Goal: Task Accomplishment & Management: Complete application form

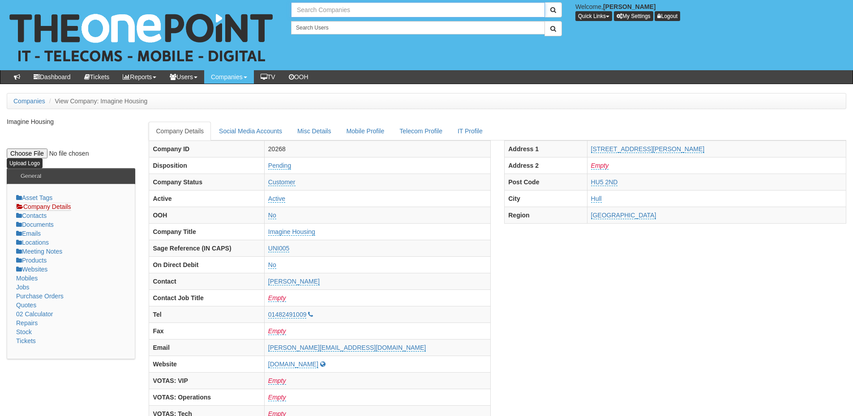
click at [334, 7] on input "text" at bounding box center [418, 9] width 254 height 15
click at [319, 22] on link "Hydrov" at bounding box center [418, 24] width 252 height 13
type input "Hydrov"
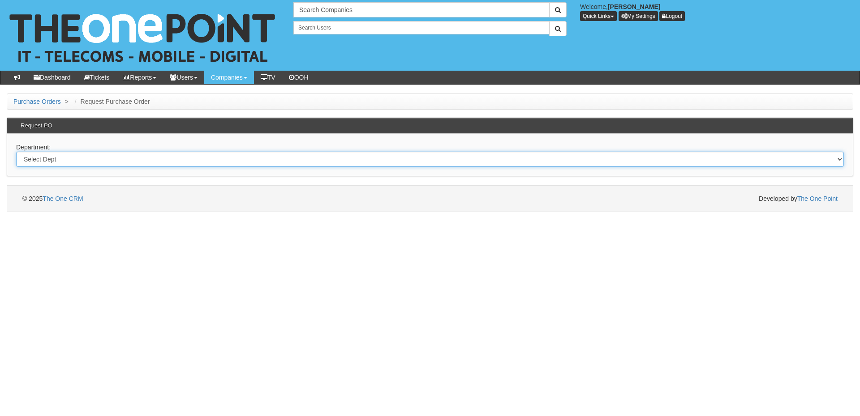
click at [168, 163] on select "Select Dept Digital Internal IT Mobiles Marketing Telecoms" at bounding box center [429, 159] width 827 height 15
select select "?pipeID=&dept=TEL"
click at [16, 152] on select "Select Dept Digital Internal IT Mobiles Marketing Telecoms" at bounding box center [429, 159] width 827 height 15
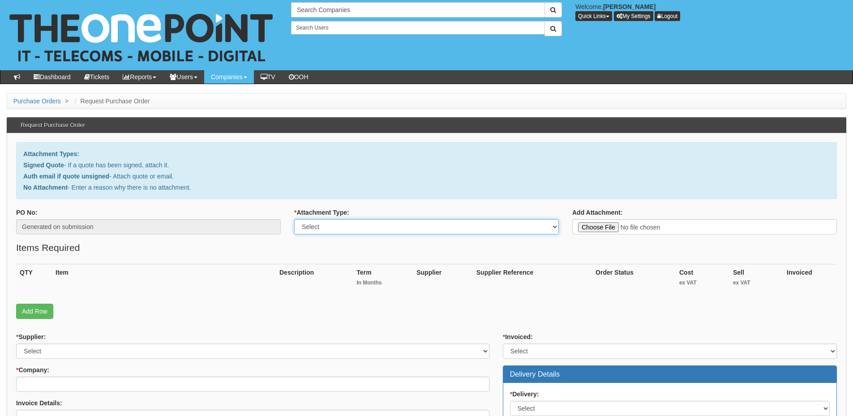
click at [319, 228] on select "Select Signed Quote Auth email with quote if unsigned No Attachment" at bounding box center [426, 226] width 265 height 15
select select "No Attachment"
click at [294, 219] on select "Select Signed Quote Auth email with quote if unsigned No Attachment" at bounding box center [426, 226] width 265 height 15
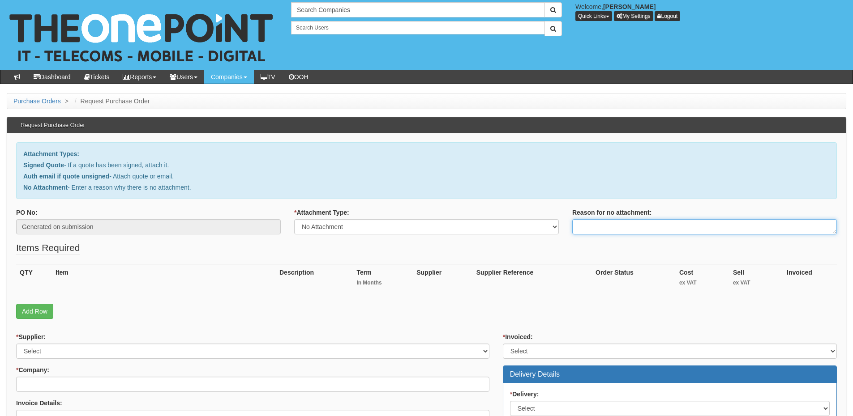
click at [638, 224] on textarea "Reason for no attachment:" at bounding box center [704, 226] width 265 height 15
click at [658, 225] on textarea "Linked to ticket 440949" at bounding box center [704, 226] width 265 height 15
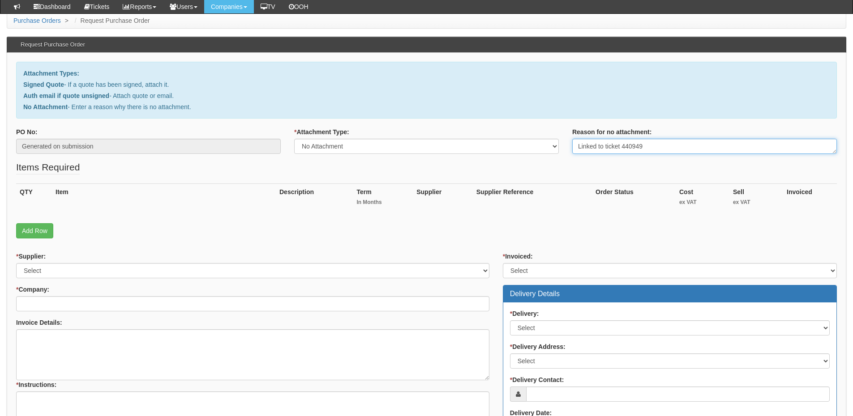
scroll to position [134, 0]
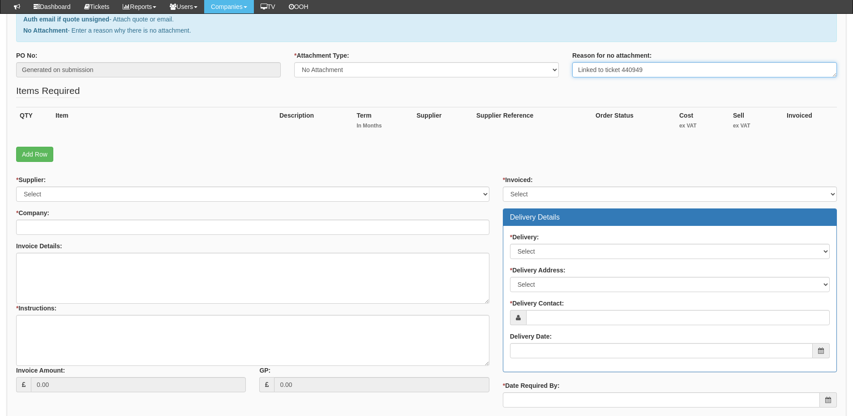
type textarea "Linked to ticket 440949"
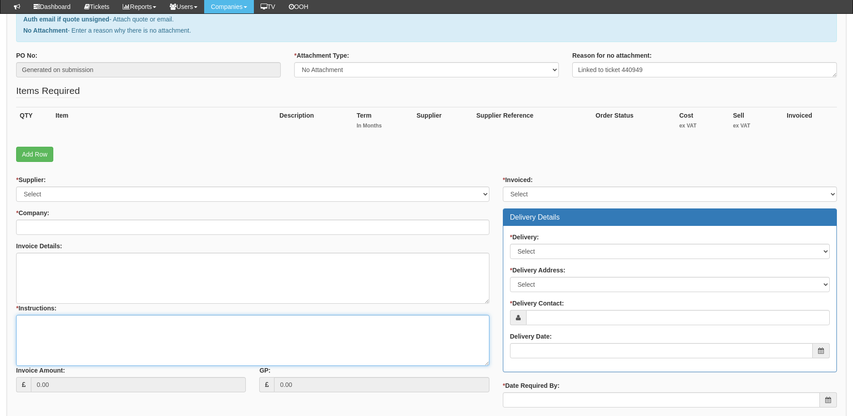
click at [144, 334] on textarea "* Instructions:" at bounding box center [252, 340] width 473 height 51
paste textarea "Linked to ticket 440949"
type textarea "Linked to ticket 440949"
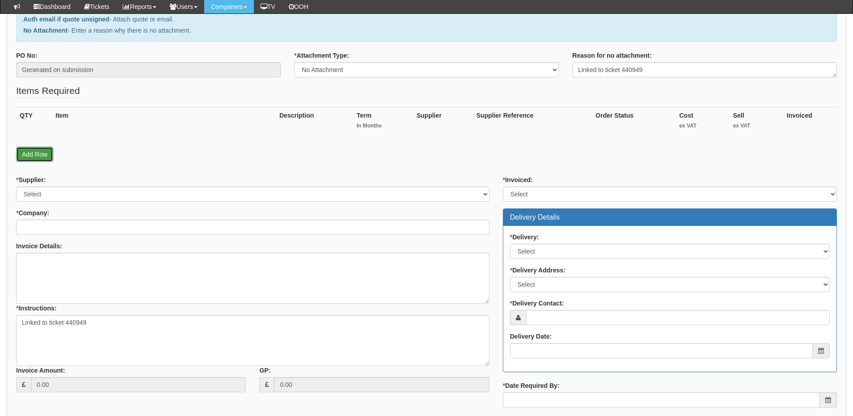
click at [43, 155] on link "Add Row" at bounding box center [34, 154] width 37 height 15
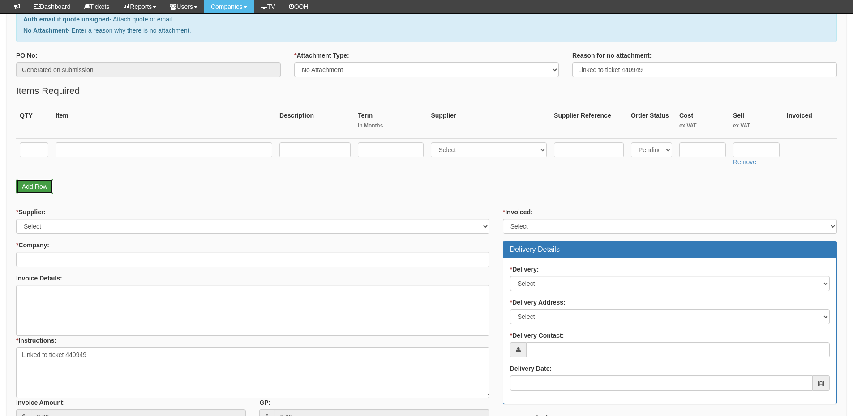
click at [41, 187] on link "Add Row" at bounding box center [34, 186] width 37 height 15
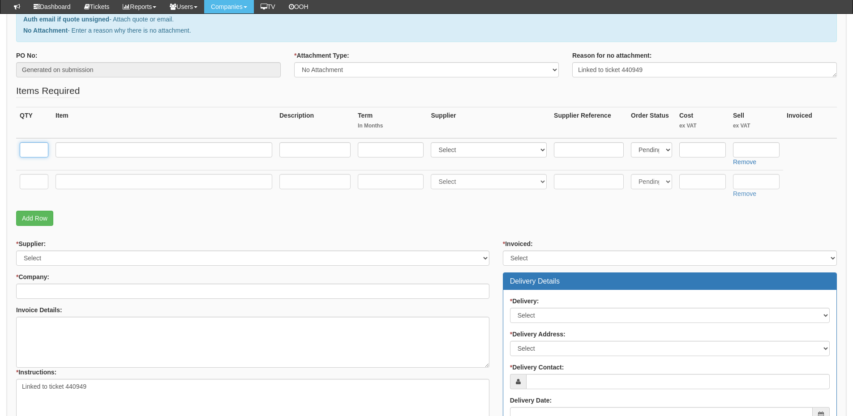
click at [38, 152] on input "text" at bounding box center [34, 149] width 29 height 15
type input "2"
click at [35, 180] on input "text" at bounding box center [34, 181] width 29 height 15
type input "2"
click at [77, 147] on input "text" at bounding box center [164, 149] width 217 height 15
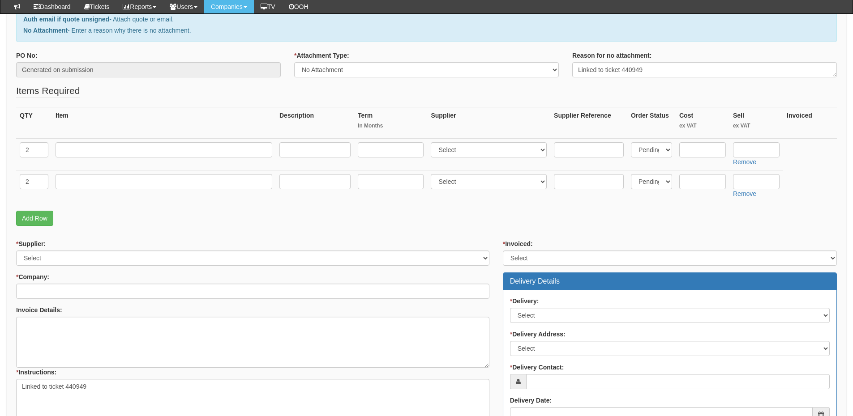
click at [150, 158] on td at bounding box center [164, 154] width 224 height 32
click at [152, 143] on input "text" at bounding box center [164, 149] width 217 height 15
paste input "Yealink T33G"
type input "Yealink T33G"
click at [448, 153] on select "Select 123 REG.co.uk 1Password 3 4Gon AA Jones Electric Ltd Abzorb Access Group…" at bounding box center [489, 149] width 116 height 15
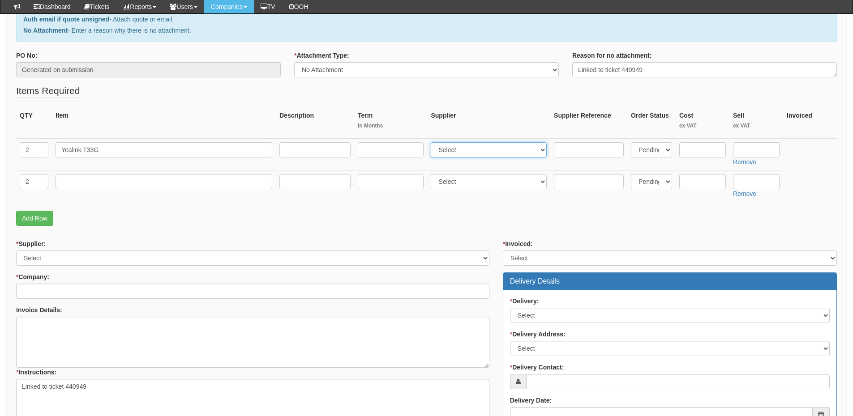
select select "72"
click at [433, 142] on select "Select 123 REG.co.uk 1Password 3 4Gon AA Jones Electric Ltd Abzorb Access Group…" at bounding box center [489, 149] width 116 height 15
click at [138, 181] on input "text" at bounding box center [164, 181] width 217 height 15
click at [117, 180] on input "text" at bounding box center [164, 181] width 217 height 15
paste input "Standard VoIP User including 2000 minutes"
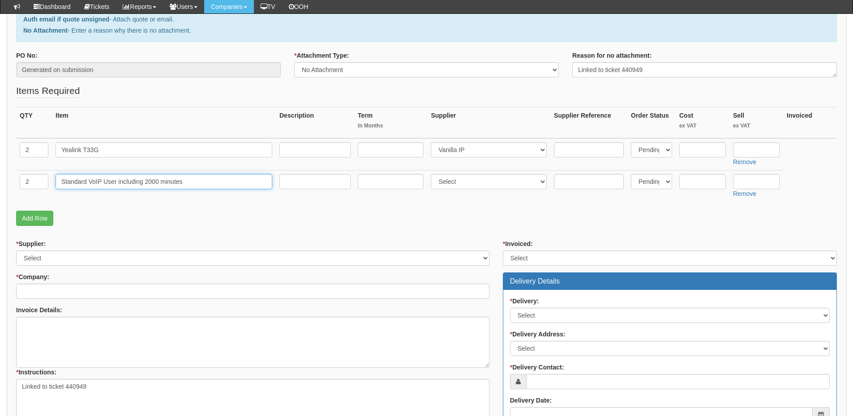
type input "Standard VoIP User including 2000 minutes"
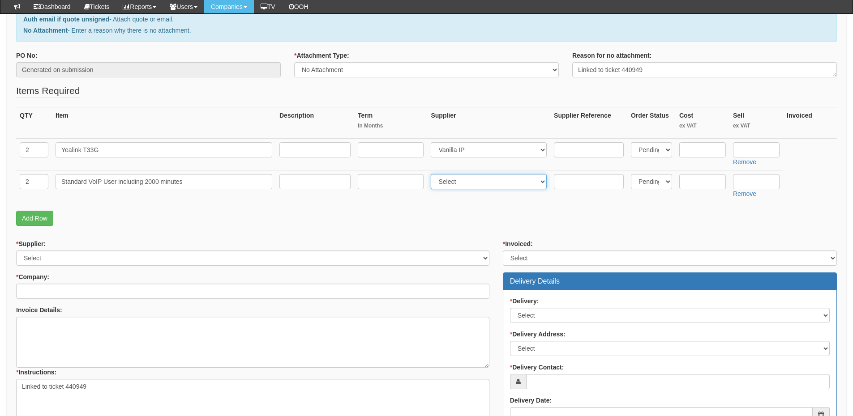
click at [455, 183] on select "Select 123 REG.co.uk 1Password 3 4Gon AA Jones Electric Ltd Abzorb Access Group…" at bounding box center [489, 181] width 116 height 15
select select "72"
click at [433, 174] on select "Select 123 REG.co.uk 1Password 3 4Gon AA Jones Electric Ltd Abzorb Access Group…" at bounding box center [489, 181] width 116 height 15
click at [765, 150] on input "text" at bounding box center [756, 149] width 47 height 15
type input "65"
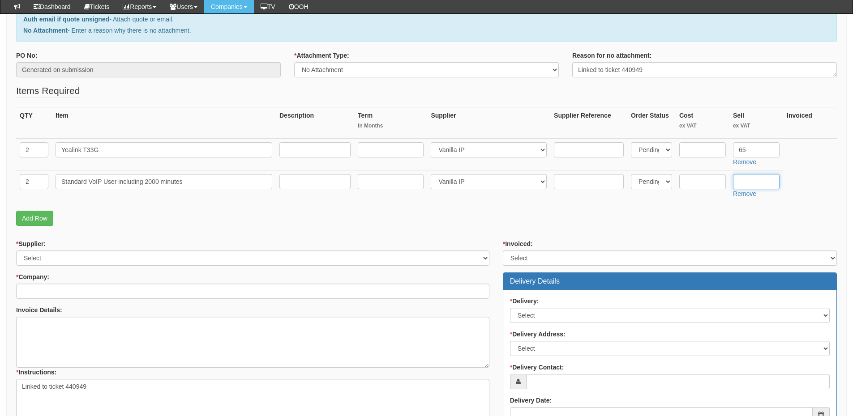
click at [760, 181] on input "text" at bounding box center [756, 181] width 47 height 15
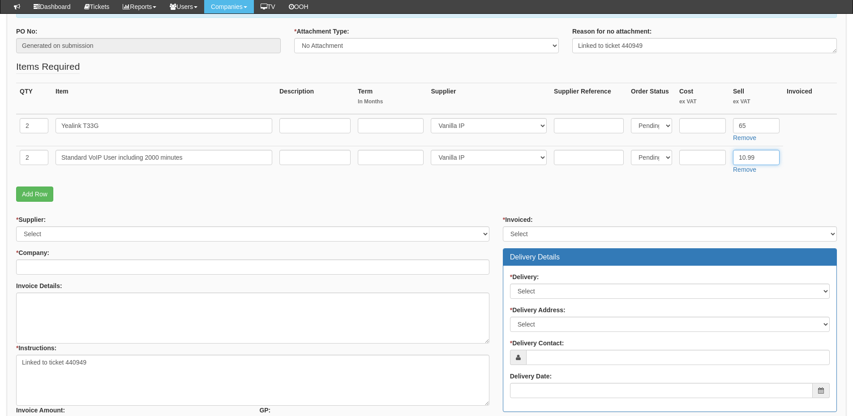
scroll to position [179, 0]
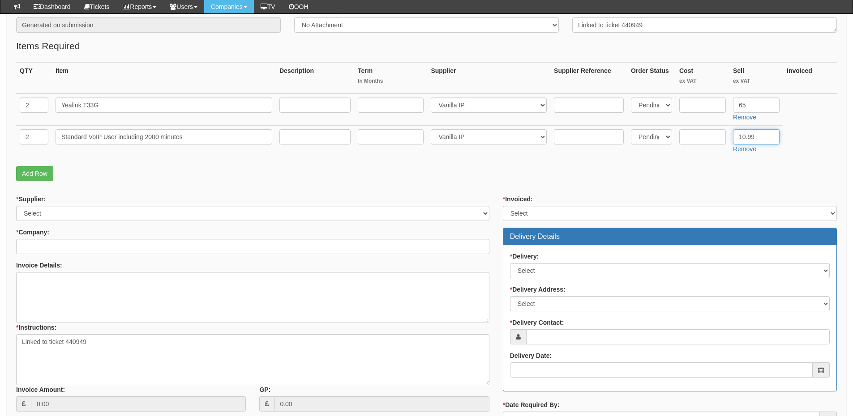
type input "10.99"
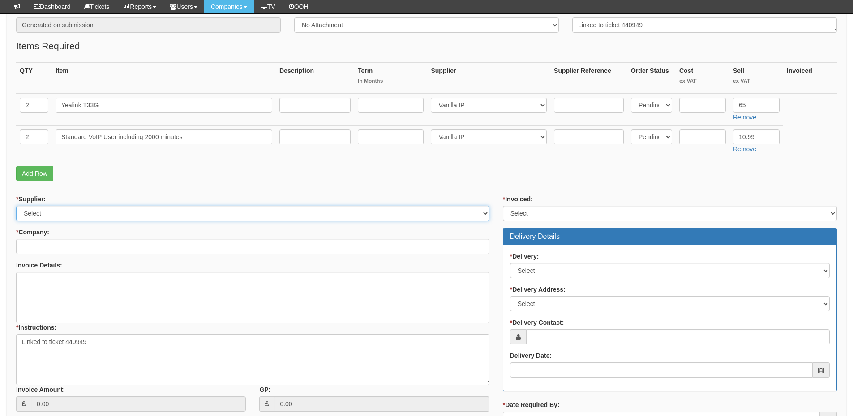
click at [107, 214] on select "Select 123 REG.co.uk 1Password 3 4Gon AA Jones Electric Ltd Abzorb Access Group…" at bounding box center [252, 213] width 473 height 15
select select "72"
click at [16, 206] on select "Select 123 REG.co.uk 1Password 3 4Gon AA Jones Electric Ltd Abzorb Access Group…" at bounding box center [252, 213] width 473 height 15
click at [94, 246] on input "* Company:" at bounding box center [252, 246] width 473 height 15
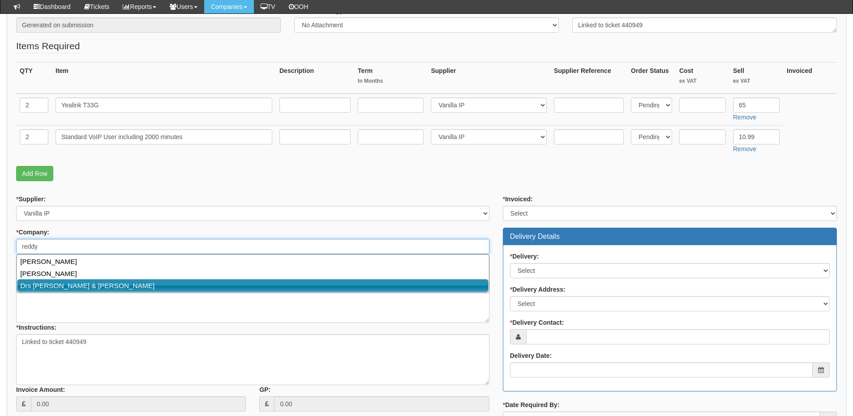
click at [76, 287] on link "Drs Reddy & Nunn" at bounding box center [252, 285] width 471 height 13
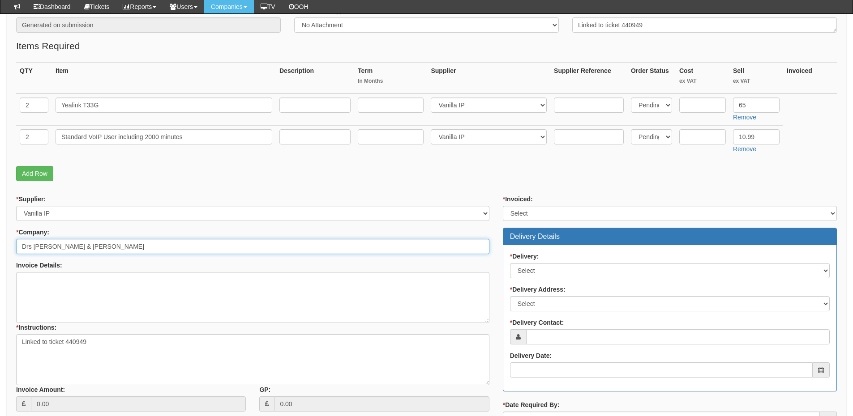
type input "Drs Reddy & Nunn"
drag, startPoint x: 533, startPoint y: 210, endPoint x: 534, endPoint y: 219, distance: 8.5
click at [533, 210] on select "Select Yes No N/A STB (part of order)" at bounding box center [670, 213] width 334 height 15
select select "2"
click at [503, 206] on select "Select Yes No N/A STB (part of order)" at bounding box center [670, 213] width 334 height 15
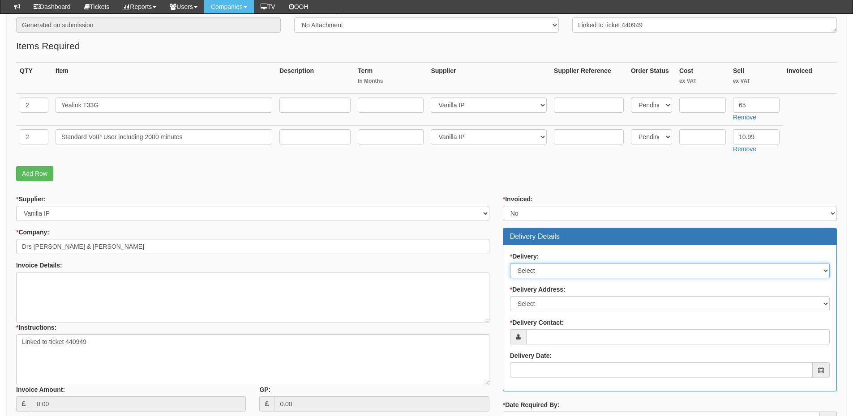
click at [535, 273] on select "Select No Not Applicable Yes" at bounding box center [670, 270] width 320 height 15
select select "1"
click at [510, 263] on select "Select No Not Applicable Yes" at bounding box center [670, 270] width 320 height 15
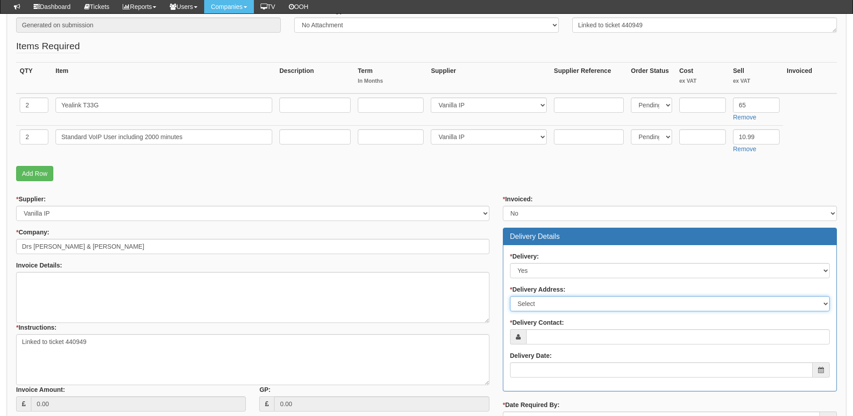
click at [545, 304] on select "Select Not Applicable Main Address - YO16 4LZ Other" at bounding box center [670, 303] width 320 height 15
select select "other"
click at [510, 296] on select "Select Not Applicable Main Address - YO16 4LZ Other" at bounding box center [670, 303] width 320 height 15
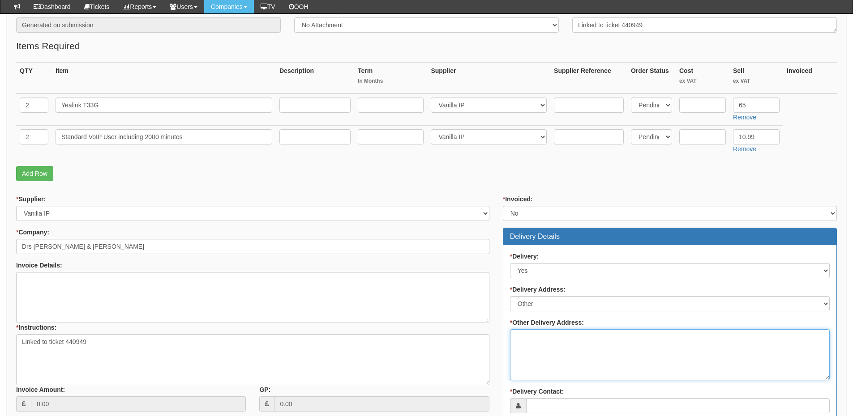
click at [543, 348] on textarea "* Other Delivery Address:" at bounding box center [670, 355] width 320 height 51
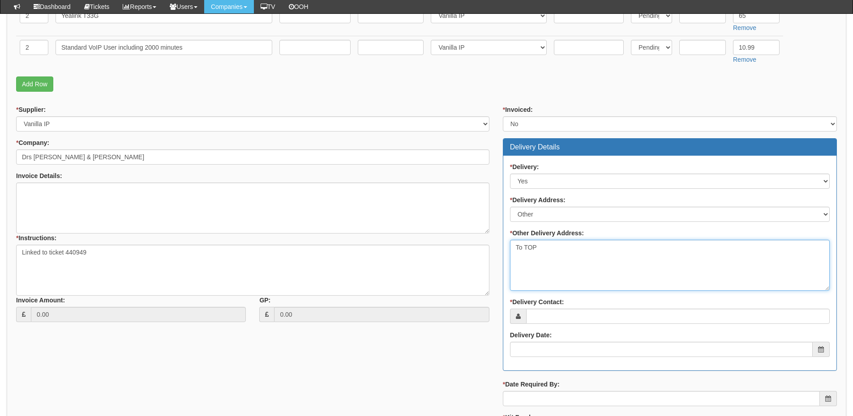
type textarea "To TOP"
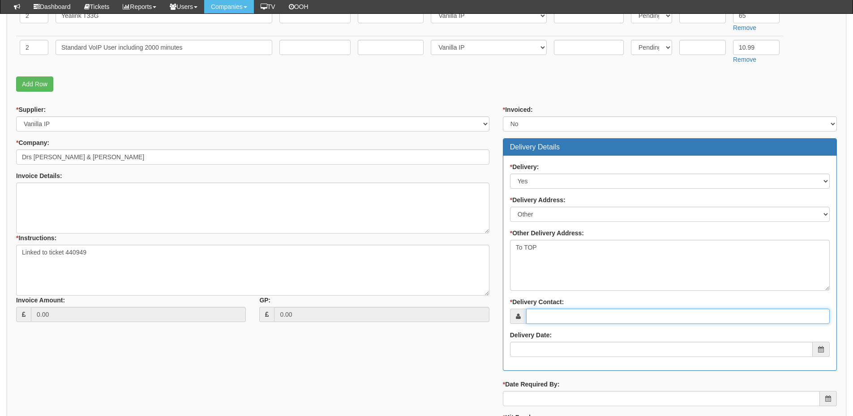
click at [545, 313] on input "* Delivery Contact:" at bounding box center [678, 316] width 304 height 15
type input "Andrew Voase"
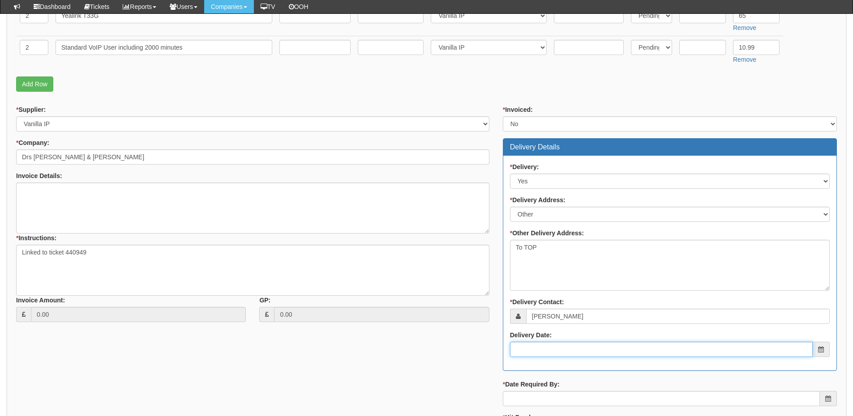
click at [534, 346] on input "Delivery Date:" at bounding box center [661, 349] width 303 height 15
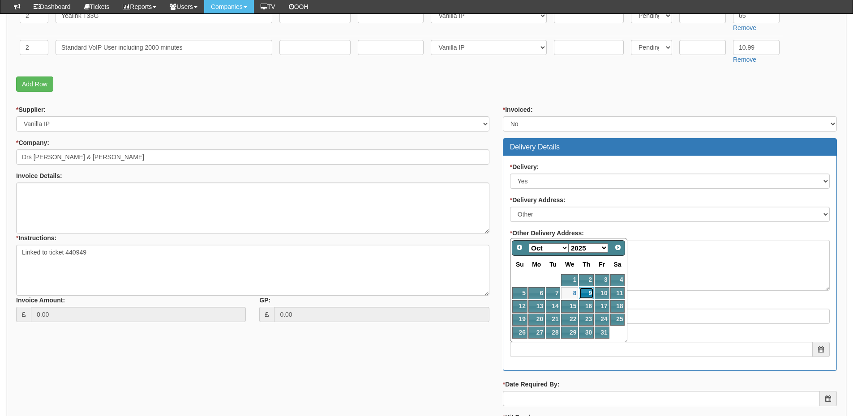
click at [591, 294] on link "9" at bounding box center [586, 293] width 15 height 12
type input "2025-10-09"
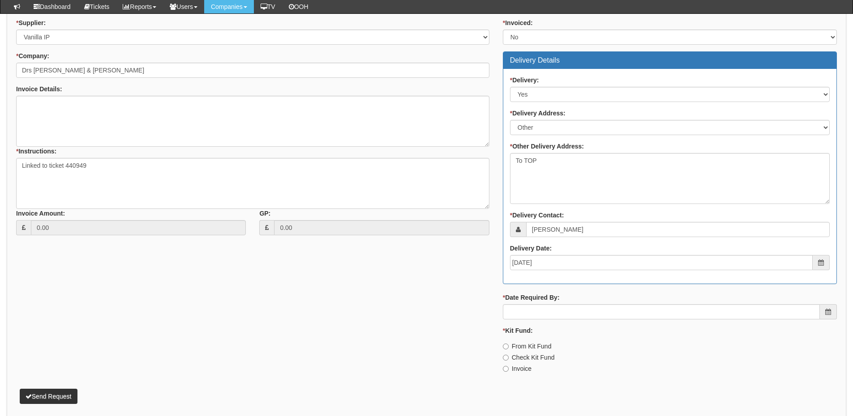
scroll to position [358, 0]
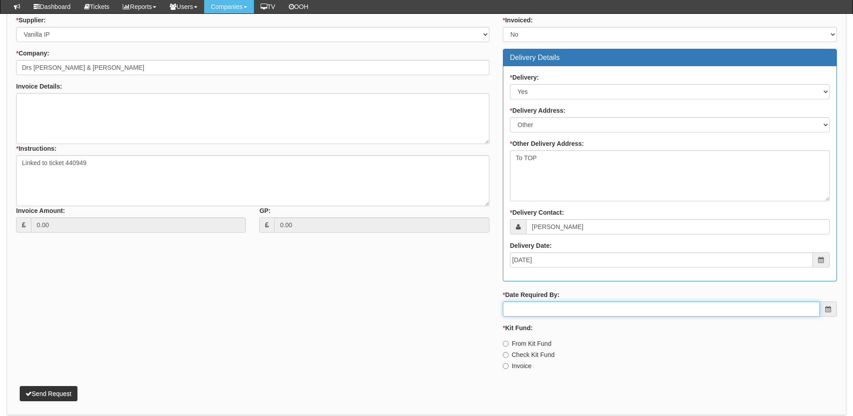
click at [580, 304] on input "* Date Required By:" at bounding box center [661, 309] width 317 height 15
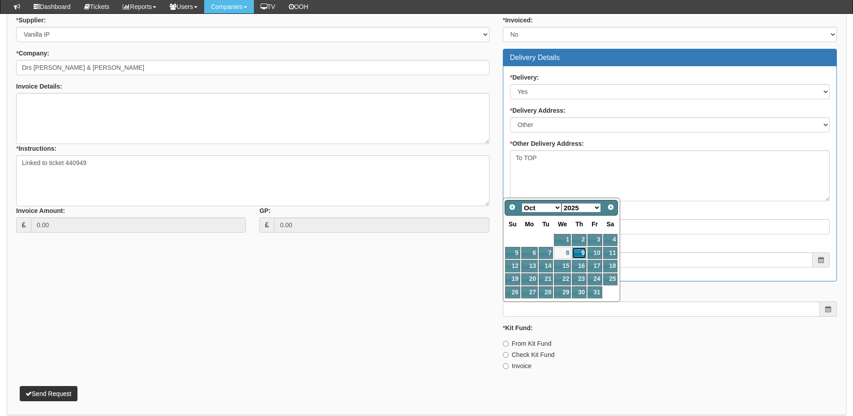
click at [583, 248] on link "9" at bounding box center [579, 253] width 15 height 12
type input "2025-10-09"
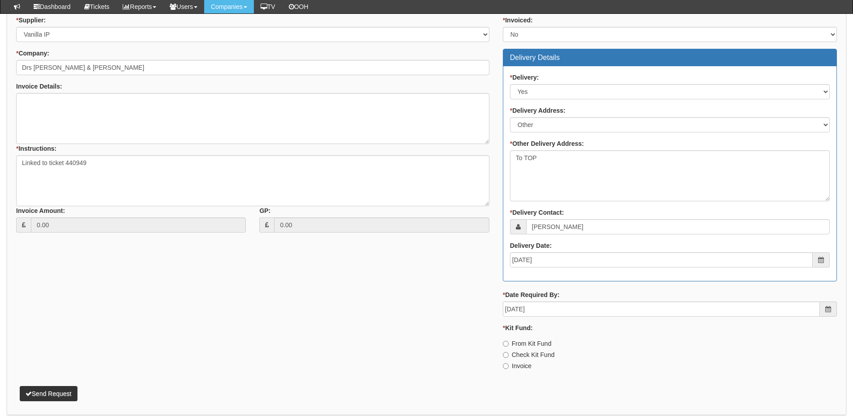
click at [523, 368] on label "Invoice" at bounding box center [517, 366] width 29 height 9
click at [509, 368] on input "Invoice" at bounding box center [506, 367] width 6 height 6
radio input "true"
click at [39, 388] on button "Send Request" at bounding box center [49, 393] width 58 height 15
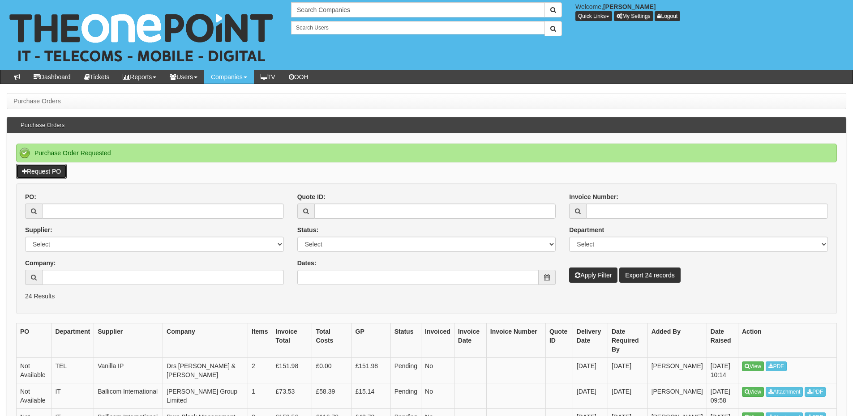
click at [49, 172] on link "Request PO" at bounding box center [41, 171] width 51 height 15
